Goal: Information Seeking & Learning: Learn about a topic

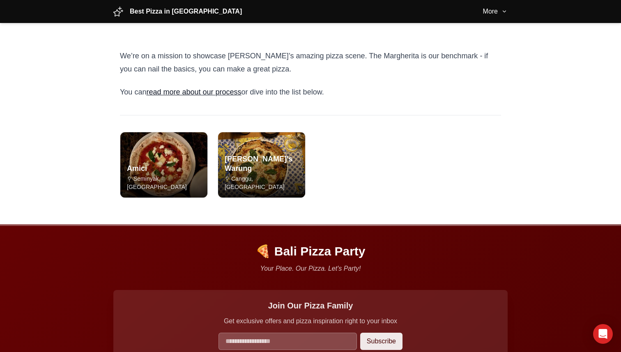
click at [497, 100] on div "We’re on a mission to showcase Bali’s amazing pizza scene. The Margherita is ou…" at bounding box center [310, 82] width 381 height 66
click at [472, 76] on div "We’re on a mission to showcase Bali’s amazing pizza scene. The Margherita is ou…" at bounding box center [310, 82] width 381 height 66
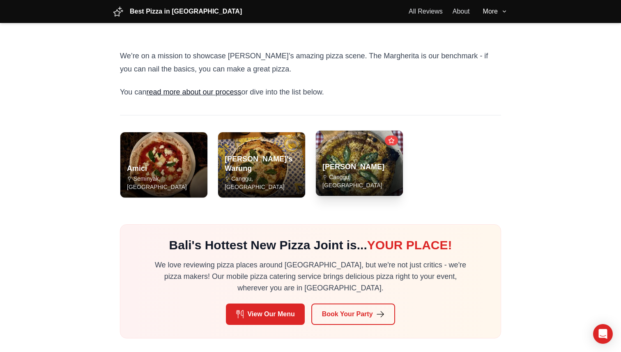
click at [373, 154] on img "Read review of Gioia" at bounding box center [360, 163] width 92 height 69
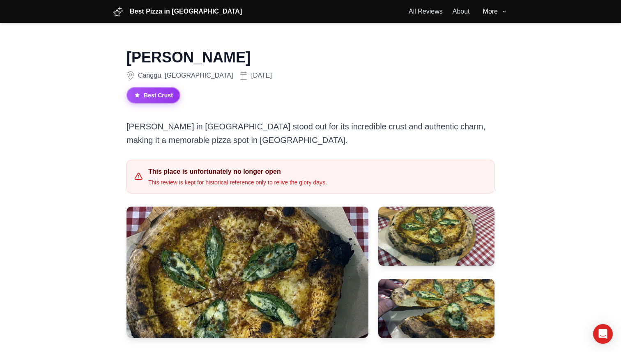
click at [63, 77] on main "[PERSON_NAME] [GEOGRAPHIC_DATA], [GEOGRAPHIC_DATA] [DATE] Best Crust [PERSON_NA…" at bounding box center [310, 338] width 621 height 631
